Goal: Navigation & Orientation: Find specific page/section

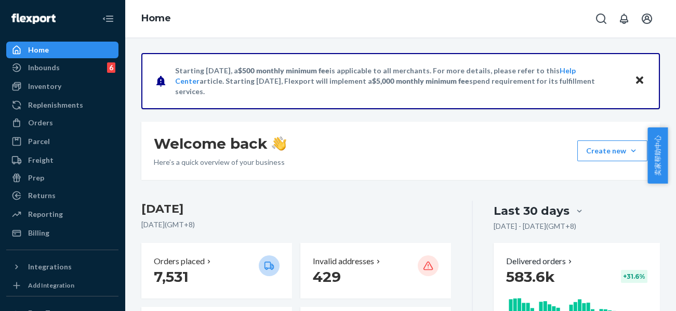
click at [636, 82] on icon "Close" at bounding box center [639, 79] width 7 height 7
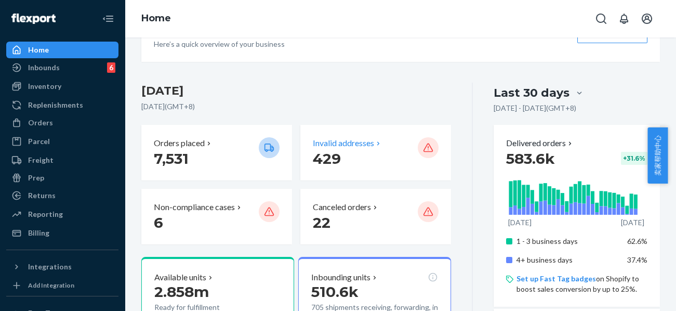
scroll to position [99, 0]
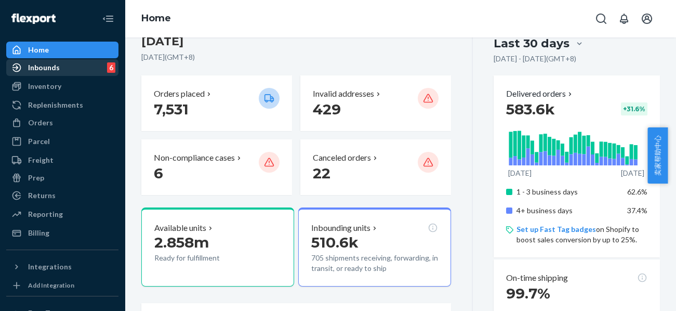
click at [50, 74] on div "Inbounds 6" at bounding box center [62, 67] width 110 height 15
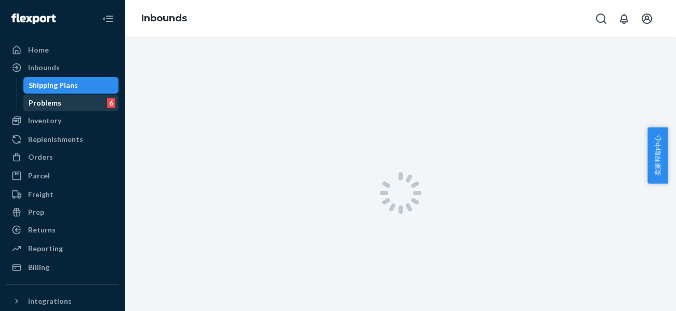
click at [47, 99] on div "Problems" at bounding box center [45, 103] width 33 height 10
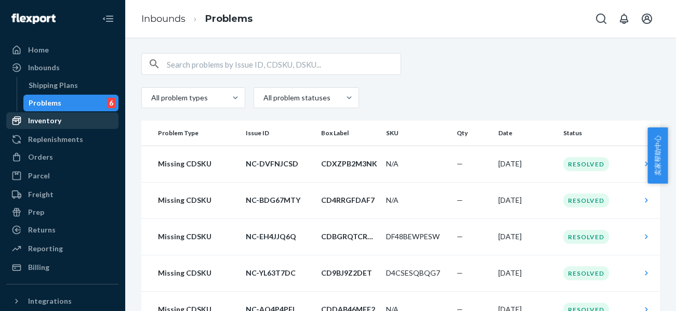
click at [54, 122] on div "Inventory" at bounding box center [44, 120] width 33 height 10
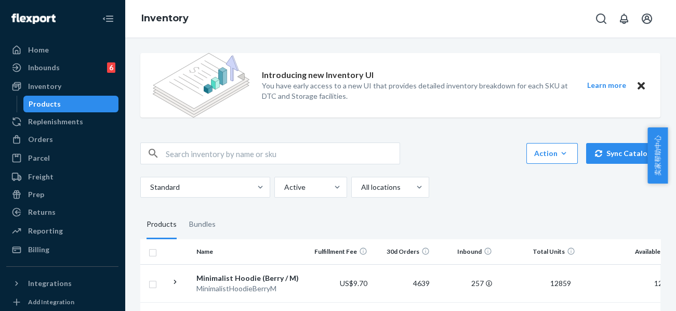
click at [638, 85] on icon "Close" at bounding box center [641, 86] width 7 height 12
